Goal: Obtain resource: Download file/media

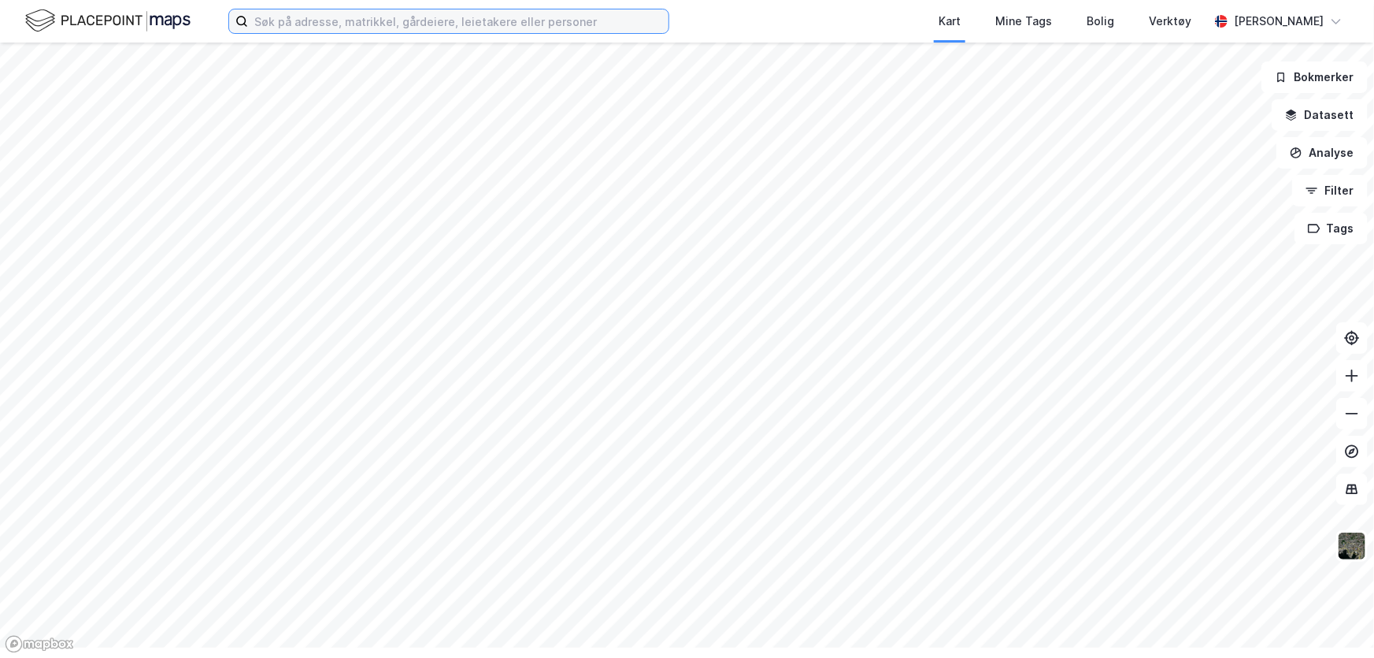
click at [378, 27] on input at bounding box center [458, 21] width 421 height 24
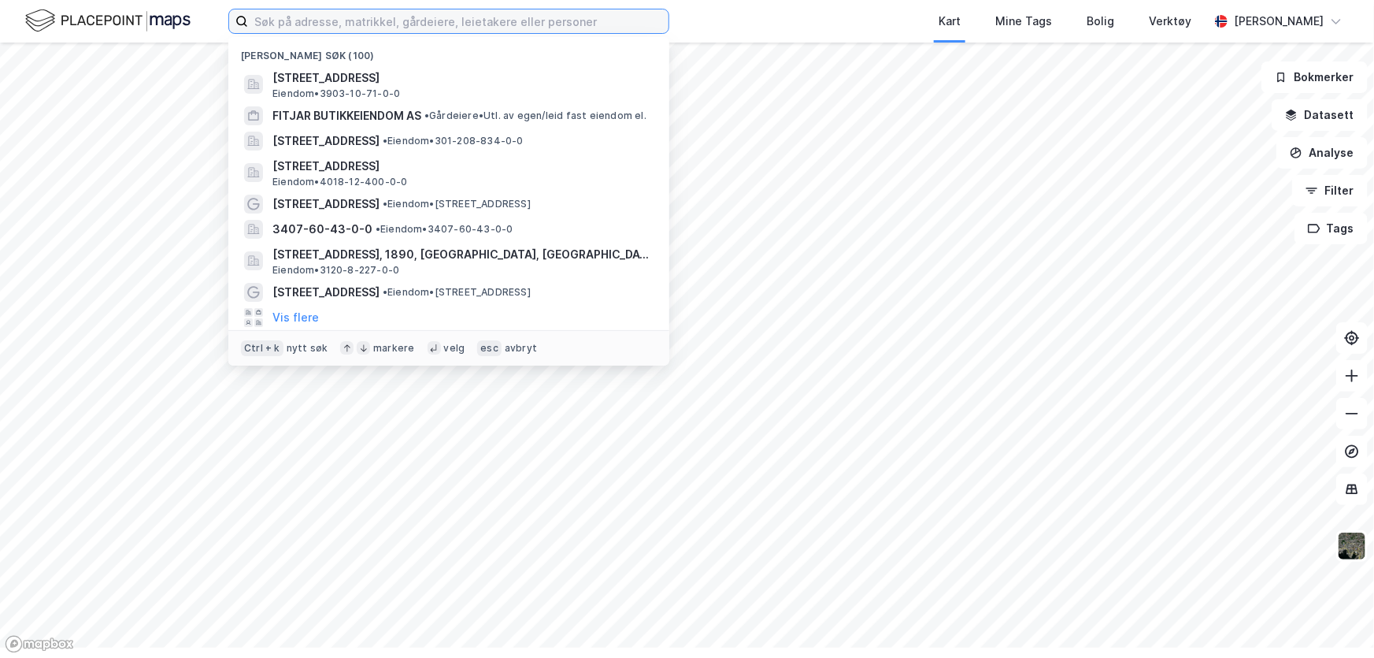
click at [502, 32] on input at bounding box center [458, 21] width 421 height 24
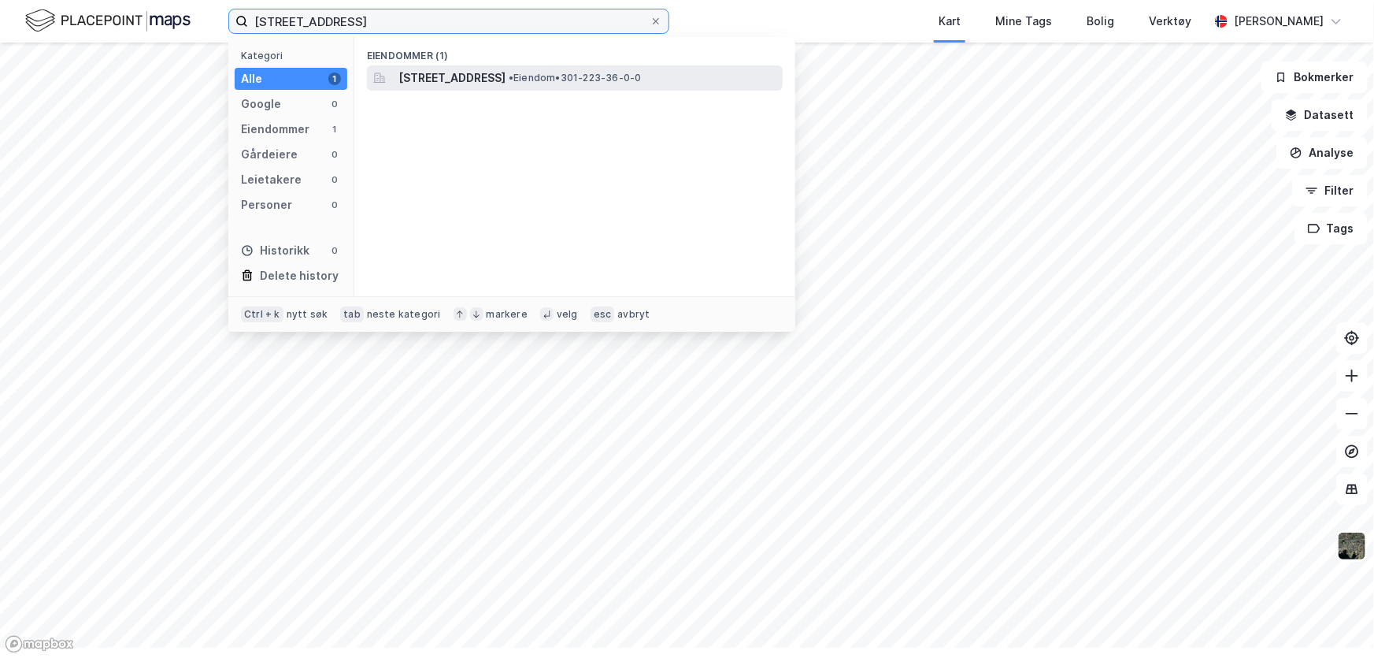
type input "[STREET_ADDRESS]"
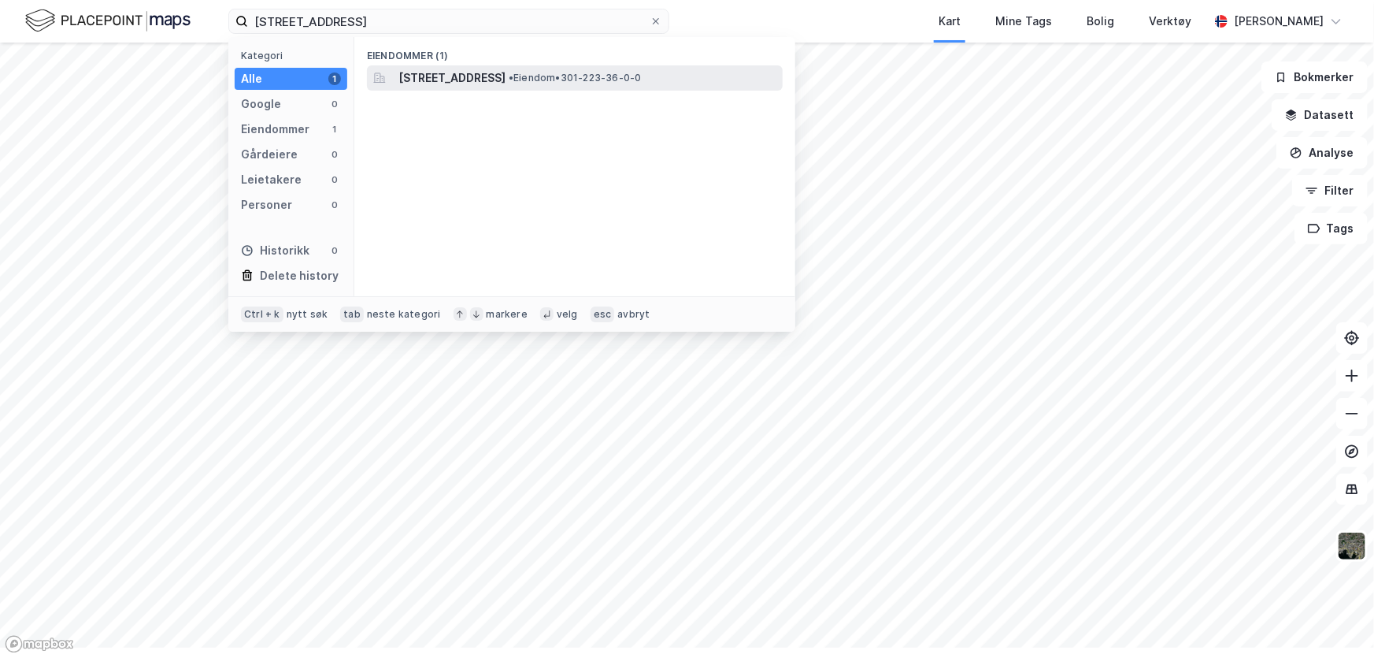
click at [506, 87] on span "[STREET_ADDRESS]" at bounding box center [452, 78] width 107 height 19
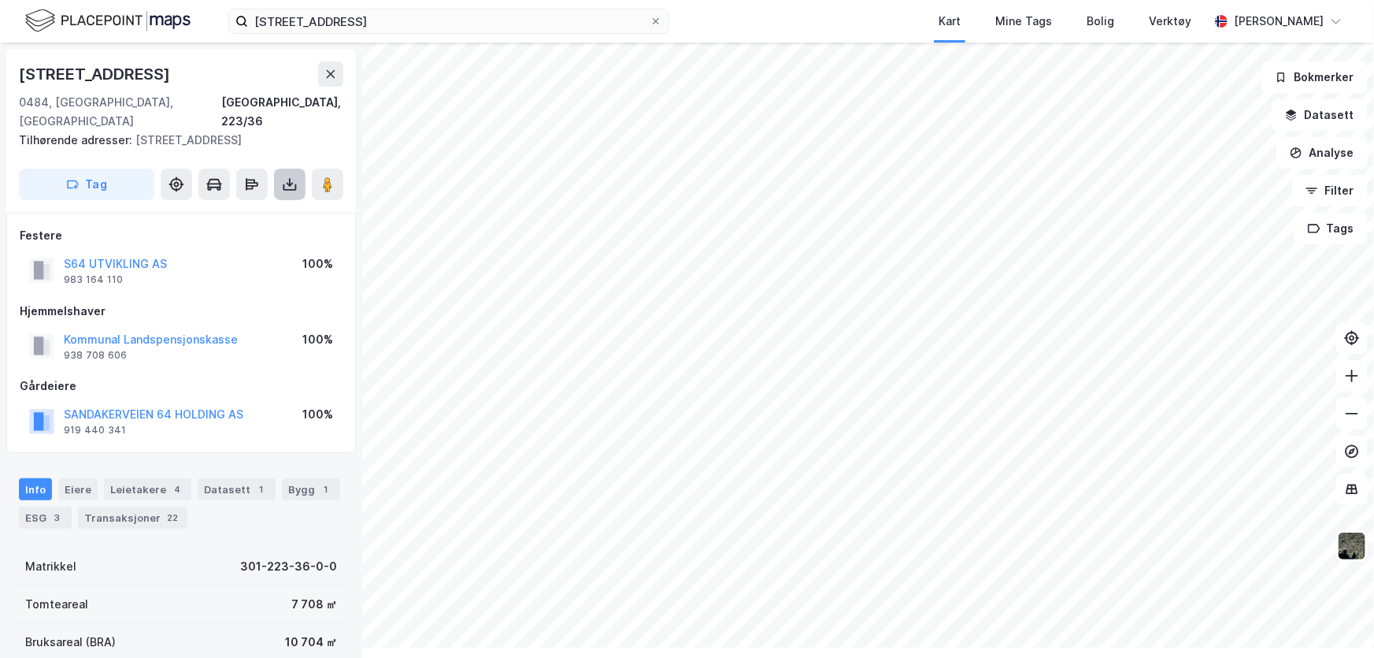
click at [306, 200] on button at bounding box center [290, 185] width 32 height 32
click at [258, 222] on div "Last ned grunnbok" at bounding box center [211, 216] width 91 height 13
